Goal: Find contact information: Find contact information

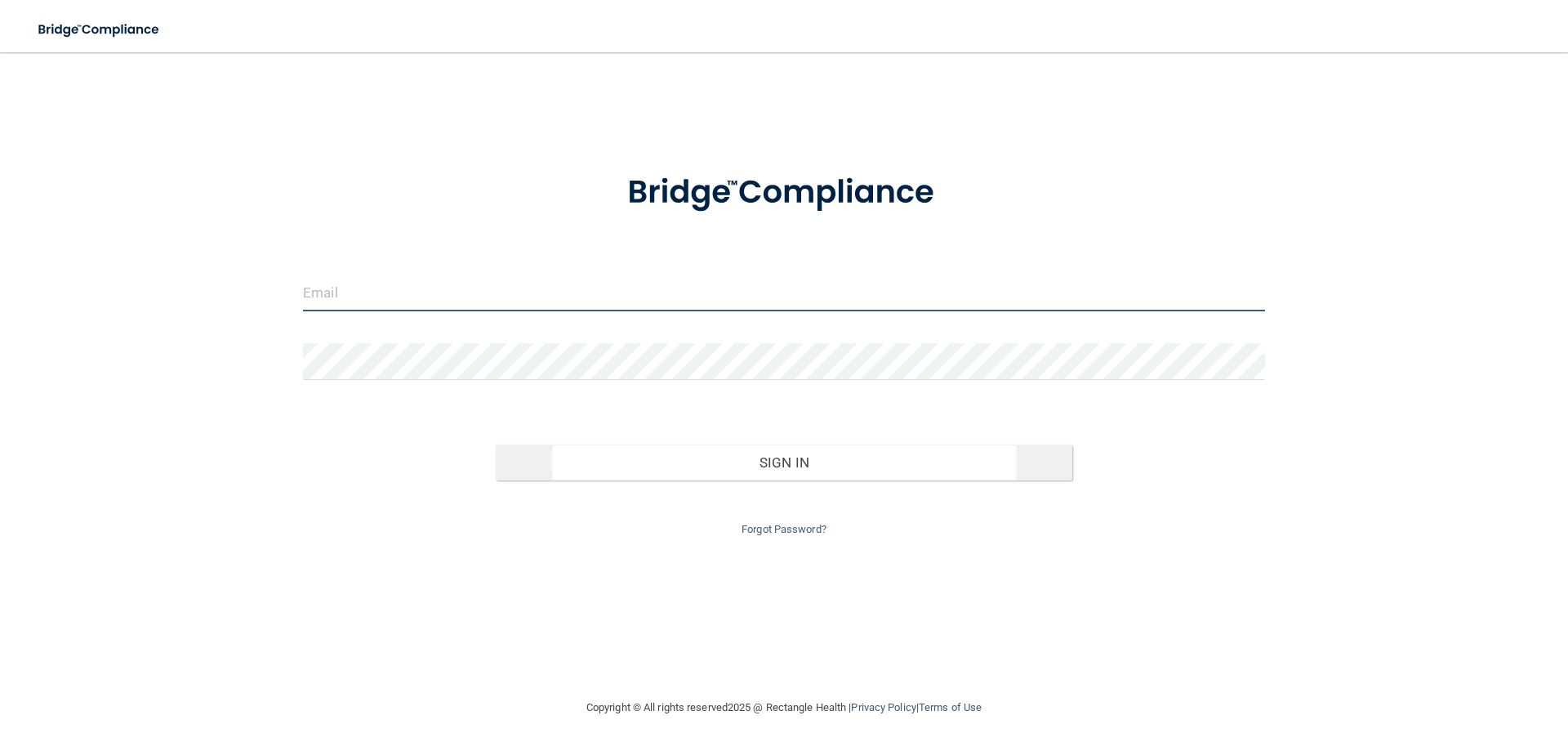
type input "[PERSON_NAME][EMAIL_ADDRESS][DOMAIN_NAME]"
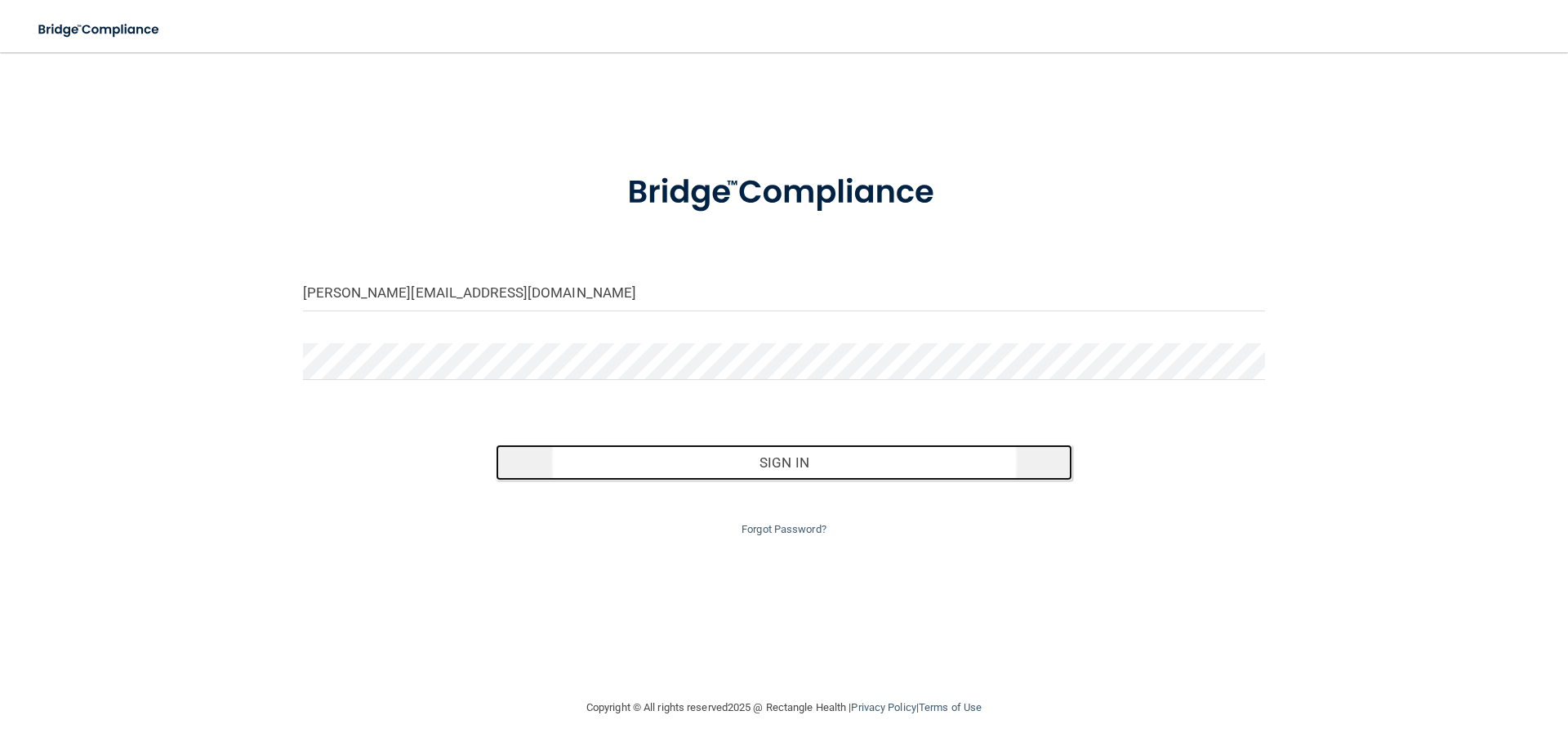
click at [822, 467] on button "Sign In" at bounding box center [784, 462] width 578 height 36
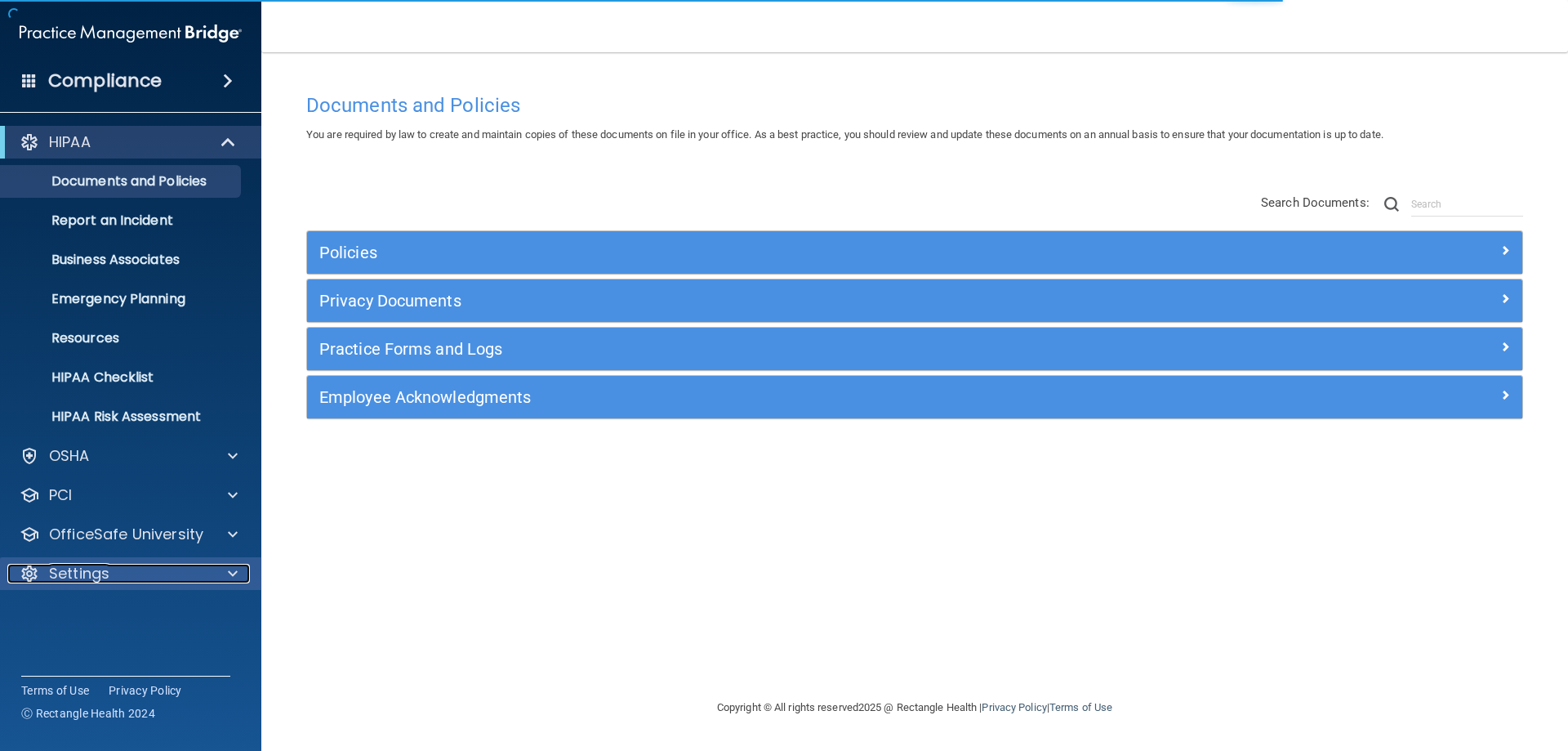
click at [203, 570] on div "Settings" at bounding box center [108, 574] width 203 height 20
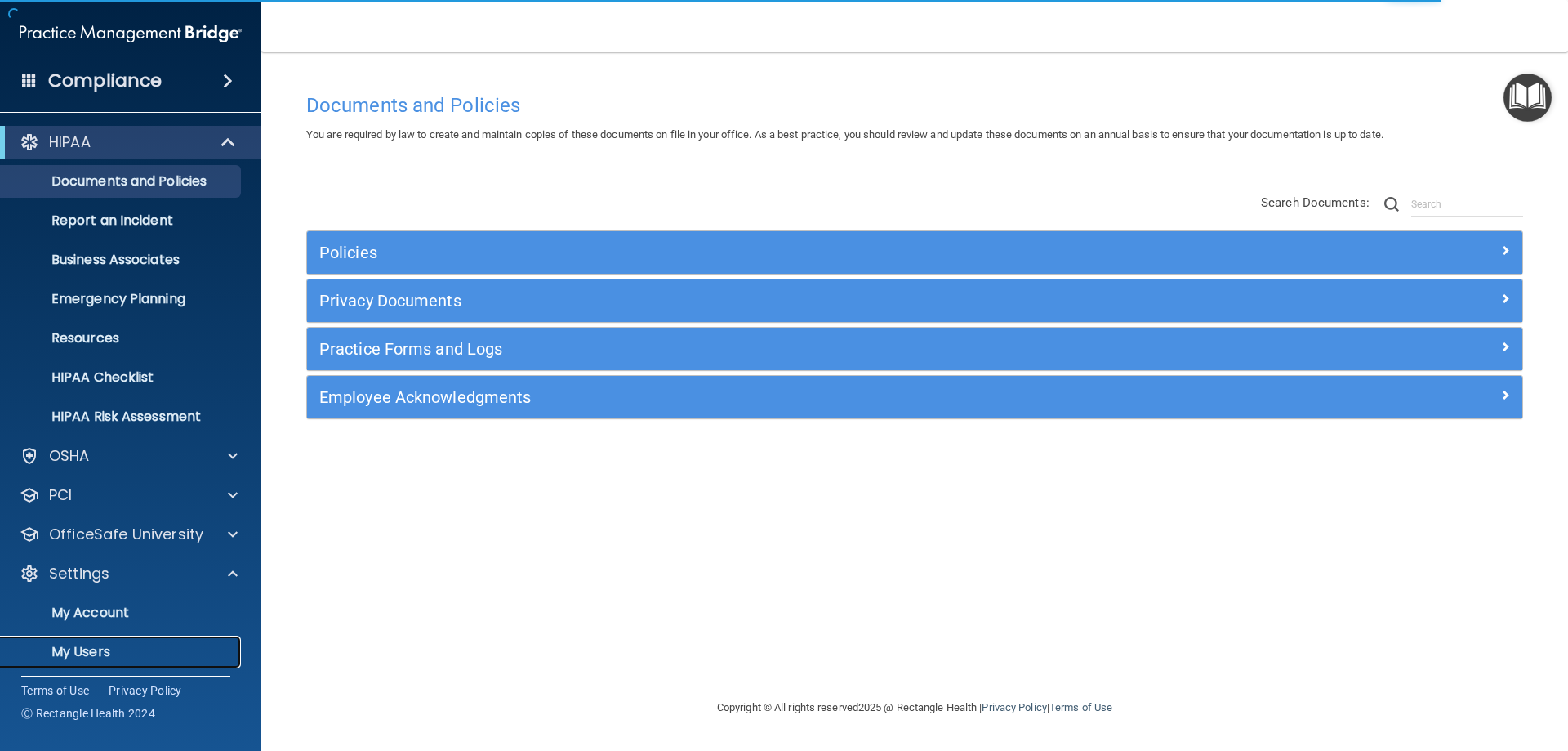
click at [79, 652] on p "My Users" at bounding box center [122, 652] width 223 height 17
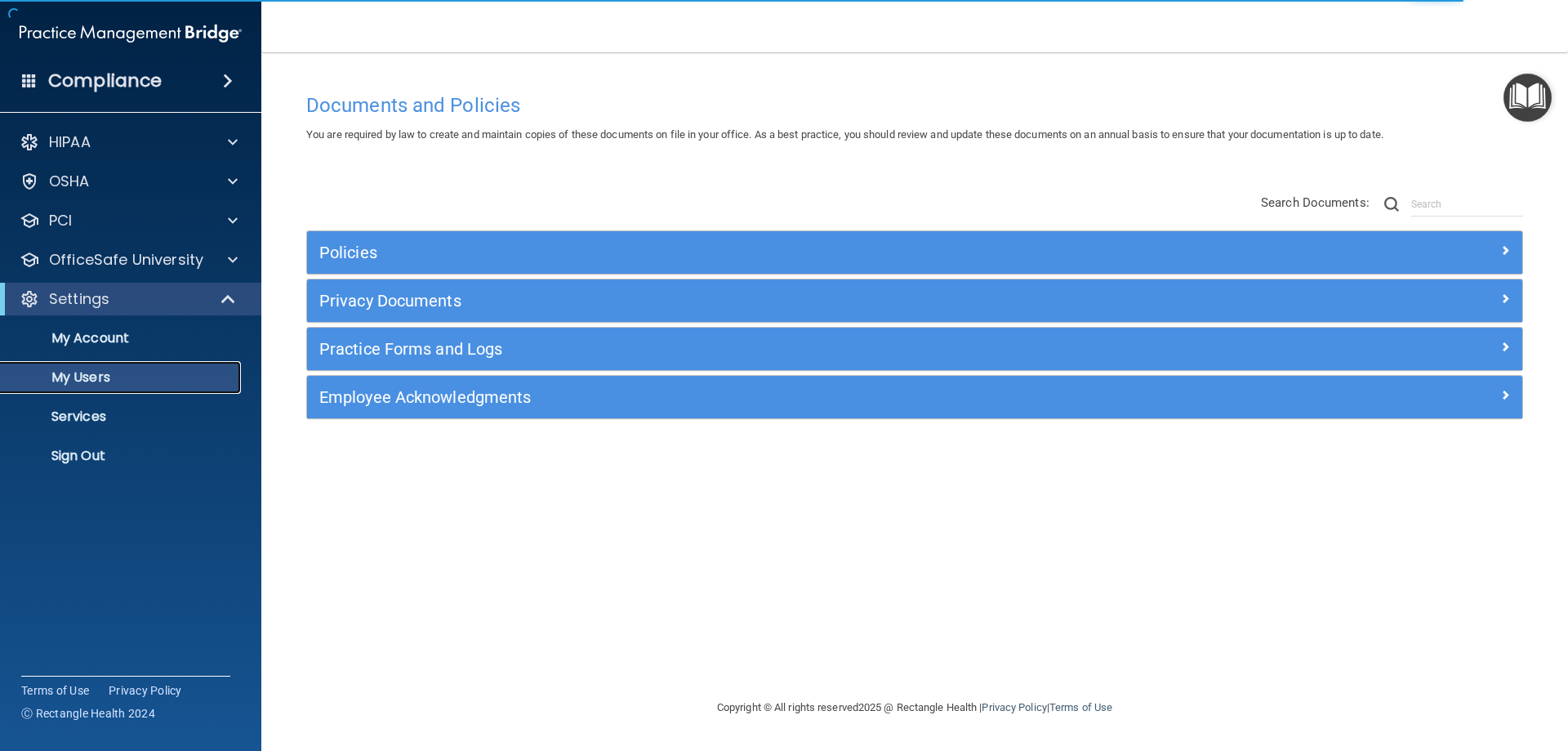
select select "20"
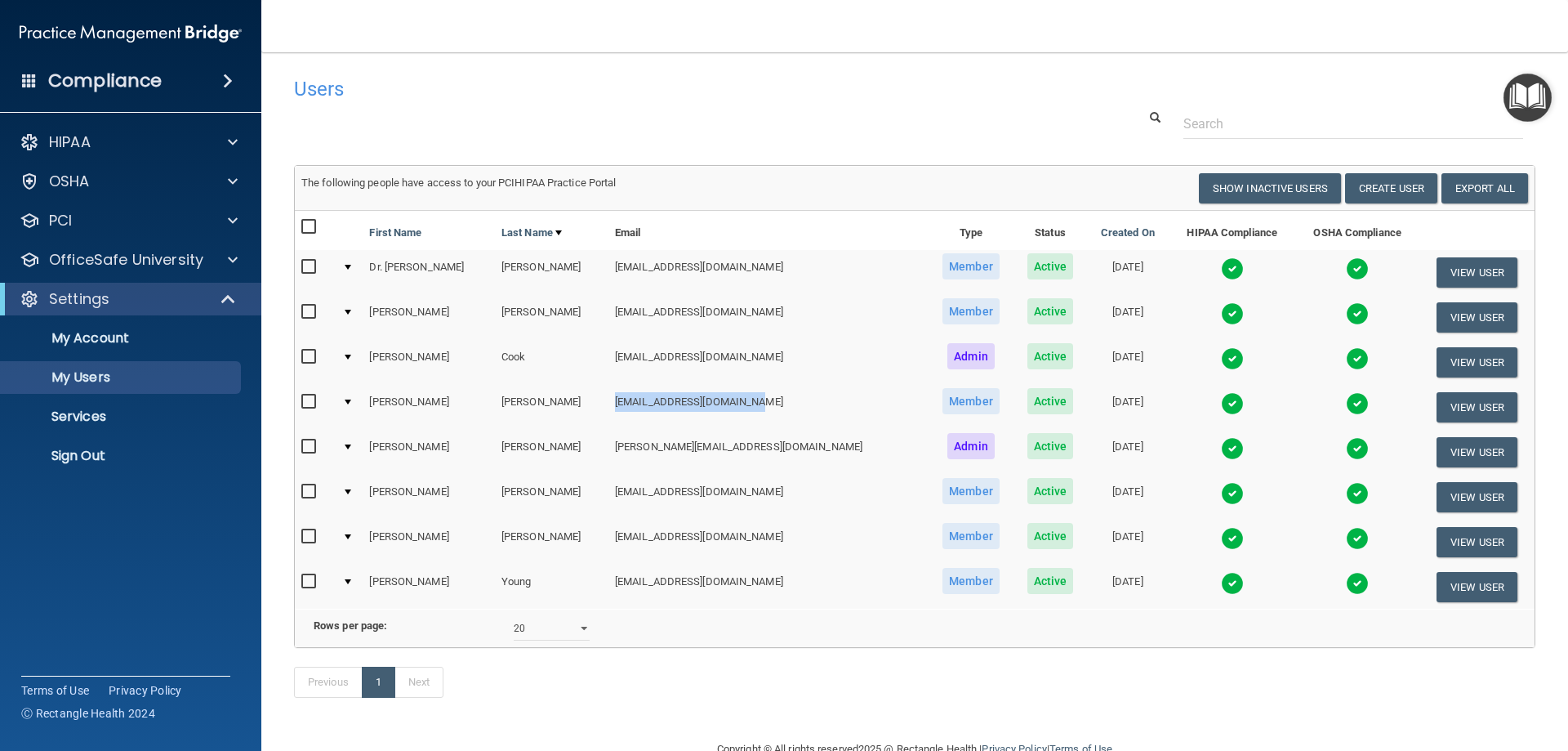
drag, startPoint x: 718, startPoint y: 402, endPoint x: 579, endPoint y: 398, distance: 139.1
click at [608, 398] on td "[EMAIL_ADDRESS][DOMAIN_NAME]" at bounding box center [768, 407] width 319 height 45
copy td "[EMAIL_ADDRESS][DOMAIN_NAME]"
drag, startPoint x: 720, startPoint y: 538, endPoint x: 579, endPoint y: 533, distance: 141.1
click at [608, 533] on td "[EMAIL_ADDRESS][DOMAIN_NAME]" at bounding box center [768, 542] width 319 height 45
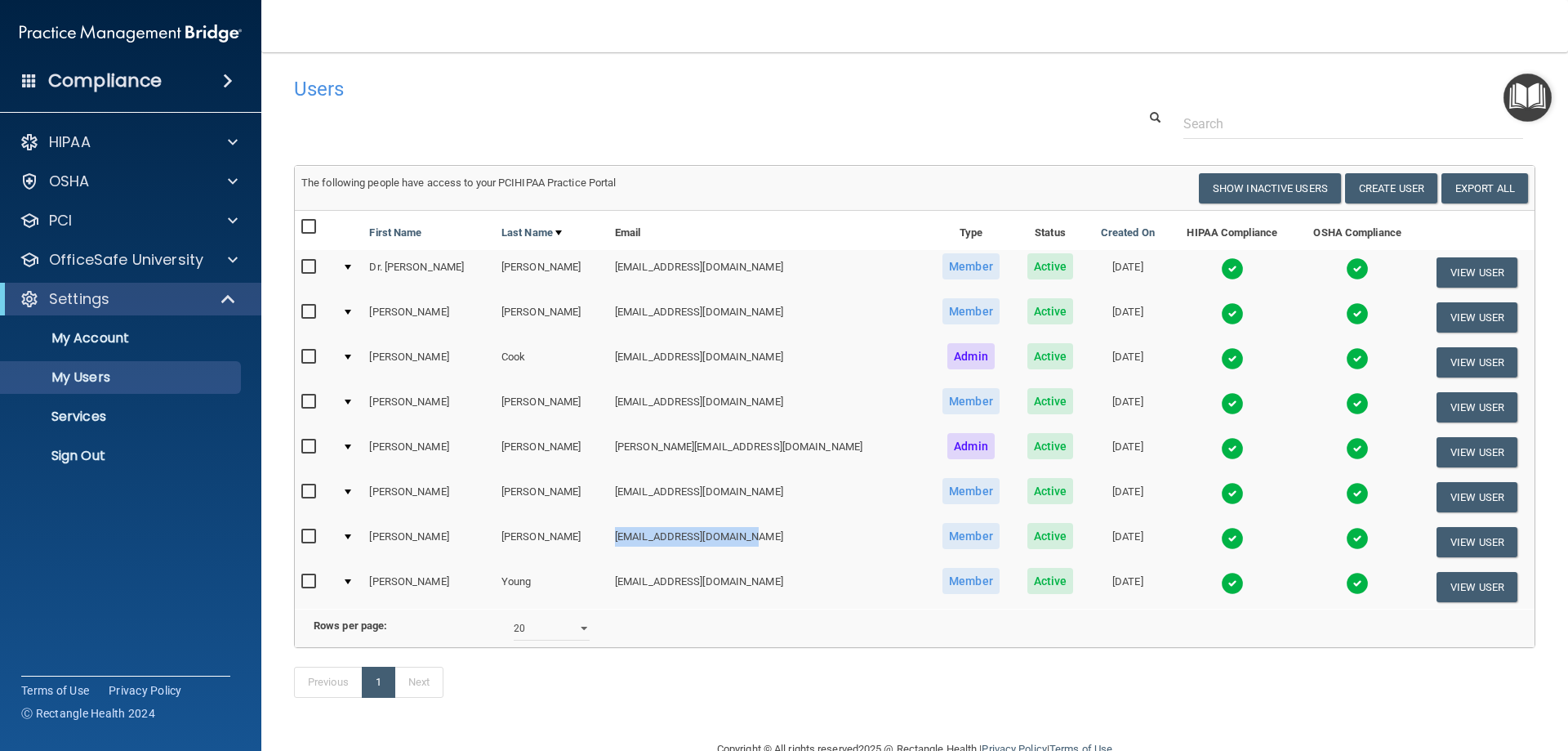
copy td "[EMAIL_ADDRESS][DOMAIN_NAME]"
drag, startPoint x: 699, startPoint y: 492, endPoint x: 575, endPoint y: 485, distance: 124.2
click at [608, 485] on td "[EMAIL_ADDRESS][DOMAIN_NAME]" at bounding box center [768, 497] width 319 height 45
copy td "[EMAIL_ADDRESS][DOMAIN_NAME]"
